Goal: Find contact information: Find contact information

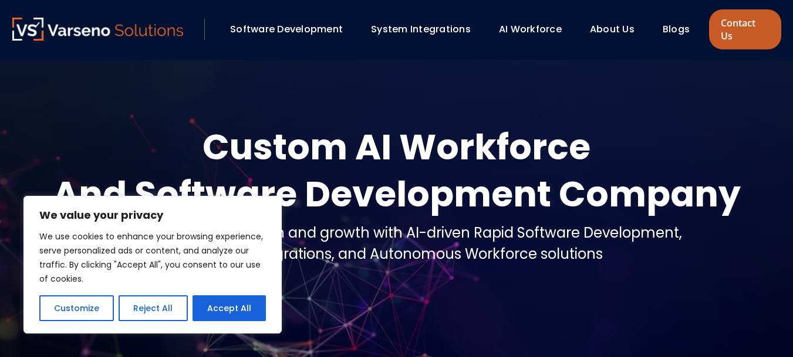
click at [732, 18] on link "Contact Us" at bounding box center [745, 29] width 72 height 40
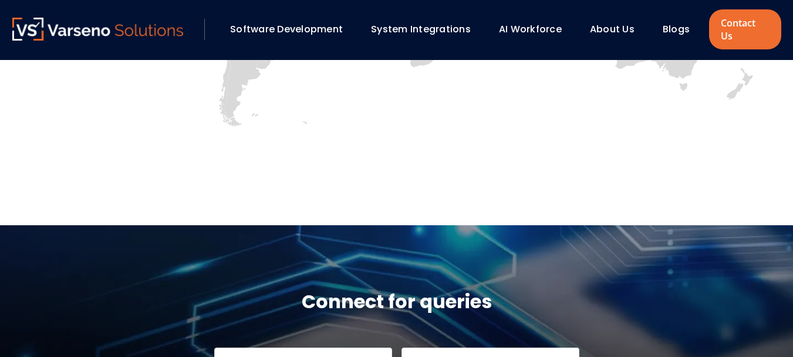
scroll to position [1041, 0]
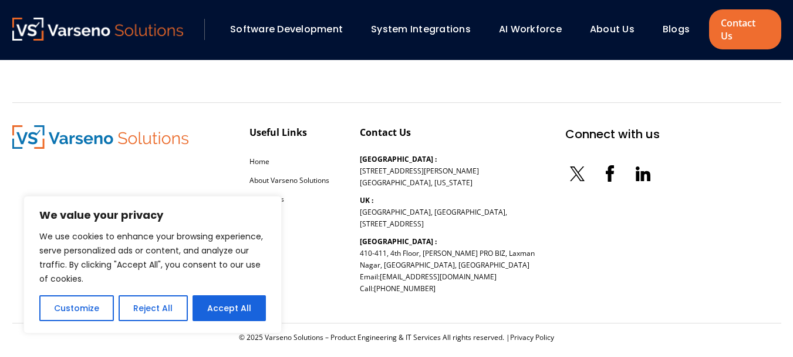
scroll to position [1364, 0]
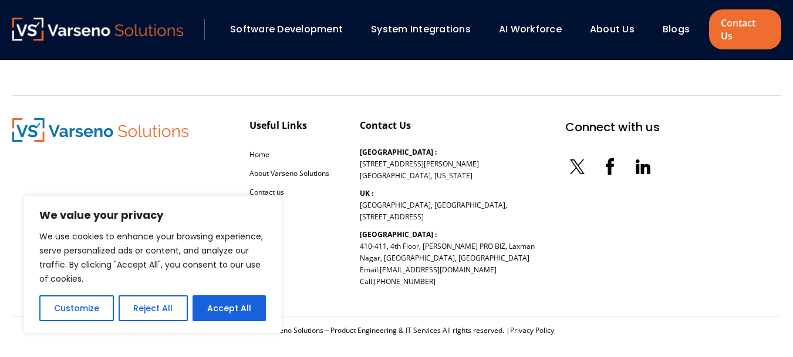
click at [536, 278] on div "Useful Links Home About Varseno Solutions Contact us Contact Us USA : 254 Chapm…" at bounding box center [336, 205] width 648 height 175
drag, startPoint x: 440, startPoint y: 267, endPoint x: 386, endPoint y: 274, distance: 54.0
click at [386, 274] on div "Contact Us USA : 254 Chapman Rd, 208 Ste Newark, Delaware UK : Amber House, Tan…" at bounding box center [447, 205] width 175 height 175
copy link "747 231 1741"
